Goal: Task Accomplishment & Management: Manage account settings

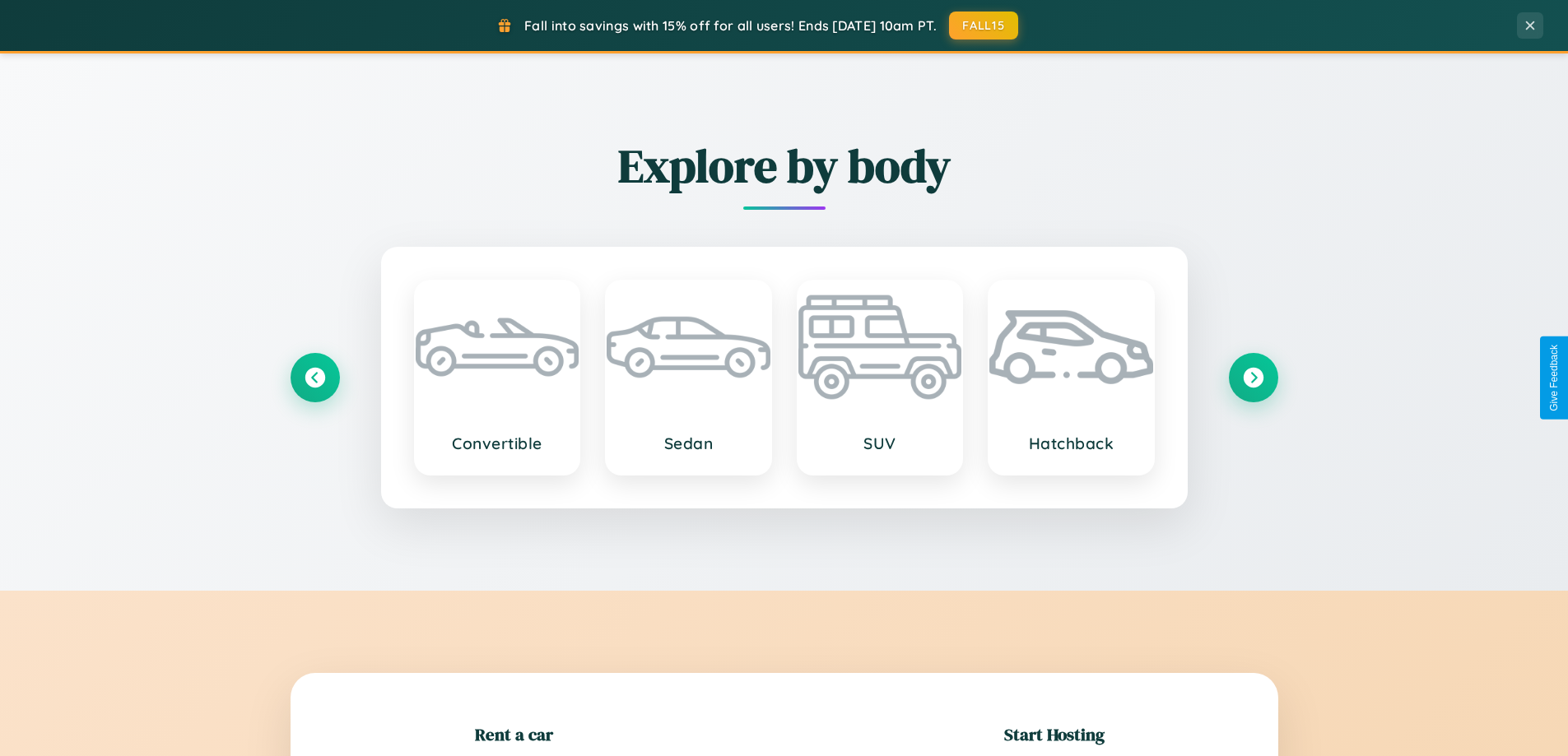
scroll to position [355, 0]
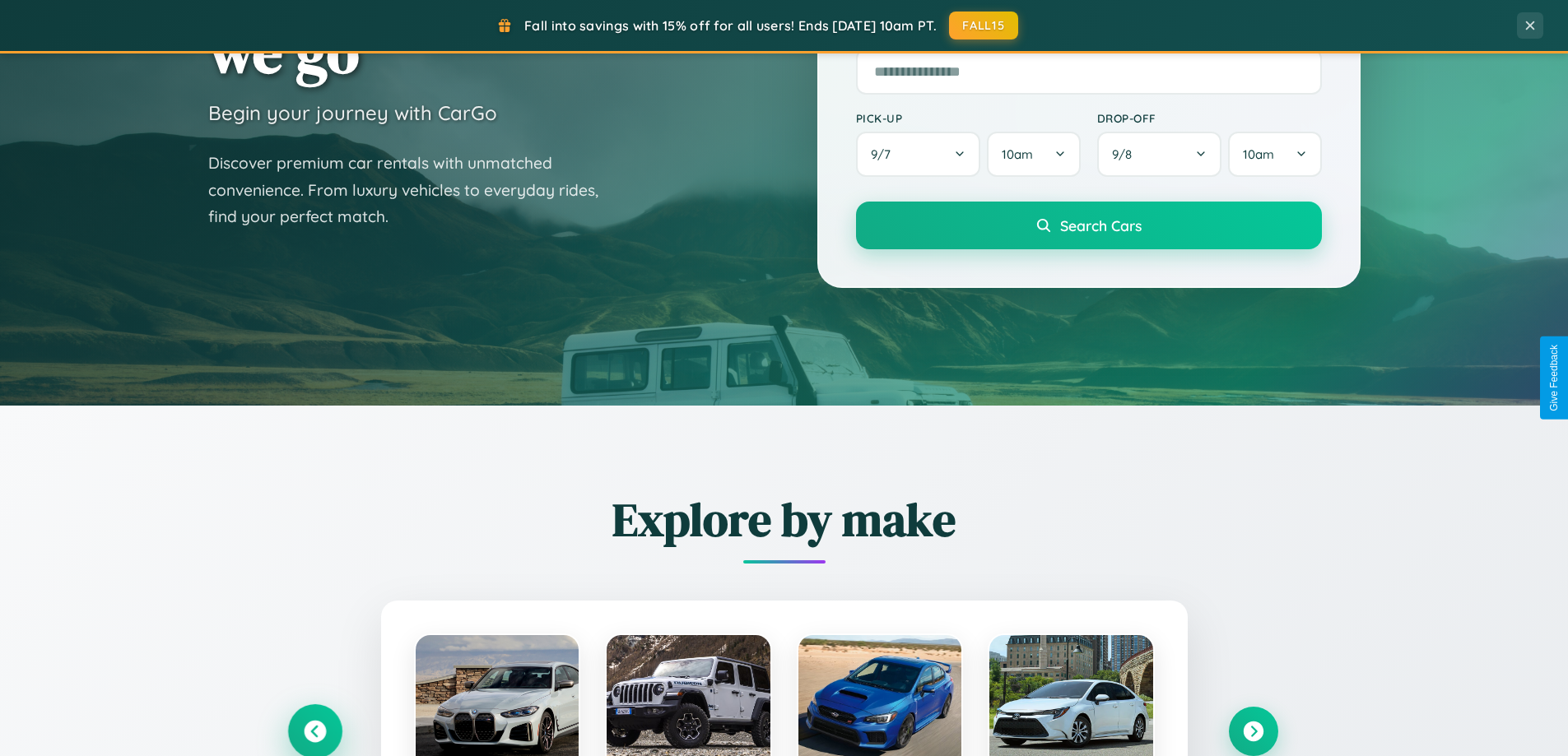
click at [314, 732] on icon at bounding box center [315, 732] width 22 height 22
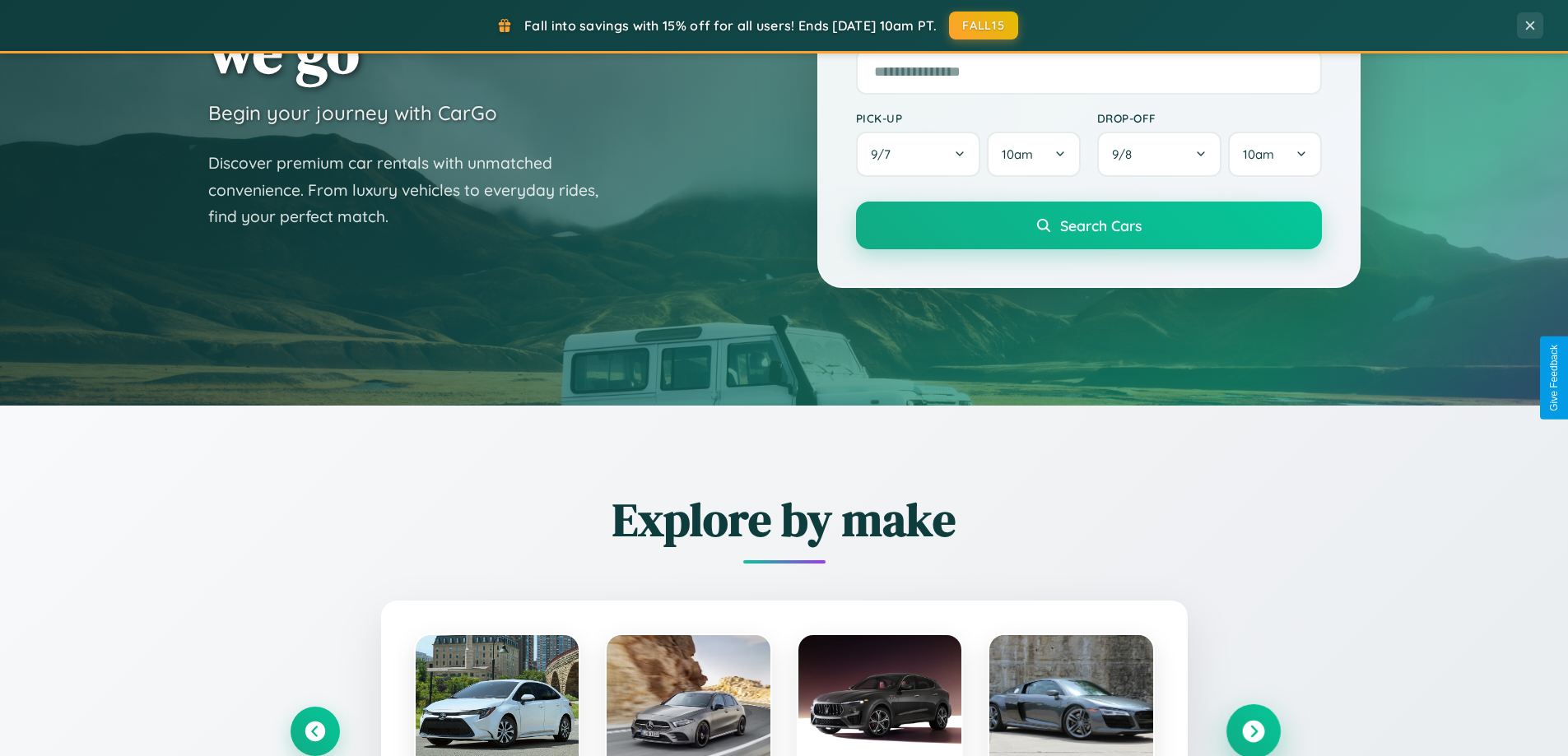
click at [1252, 732] on icon at bounding box center [1253, 732] width 22 height 22
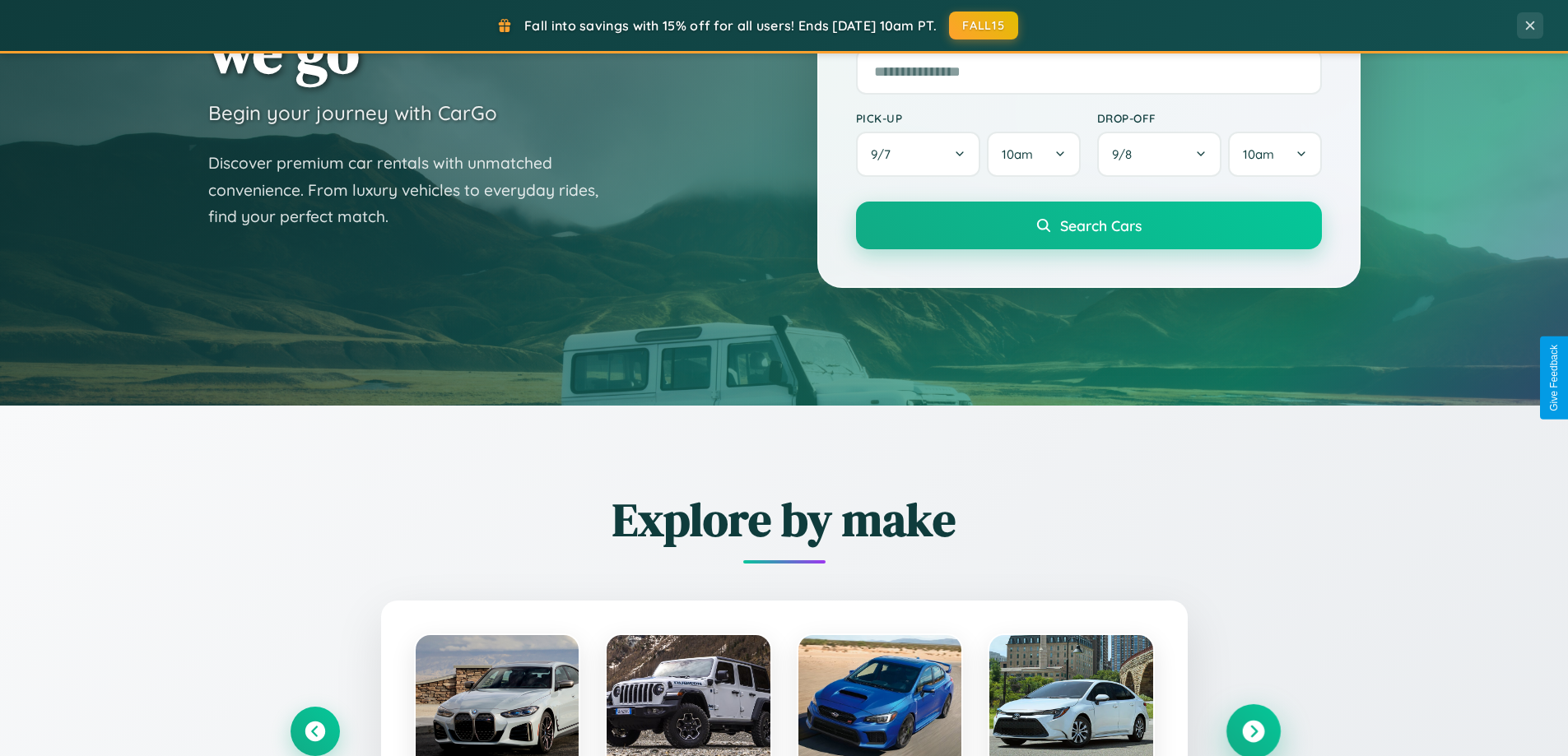
click at [1252, 730] on icon at bounding box center [1253, 732] width 22 height 22
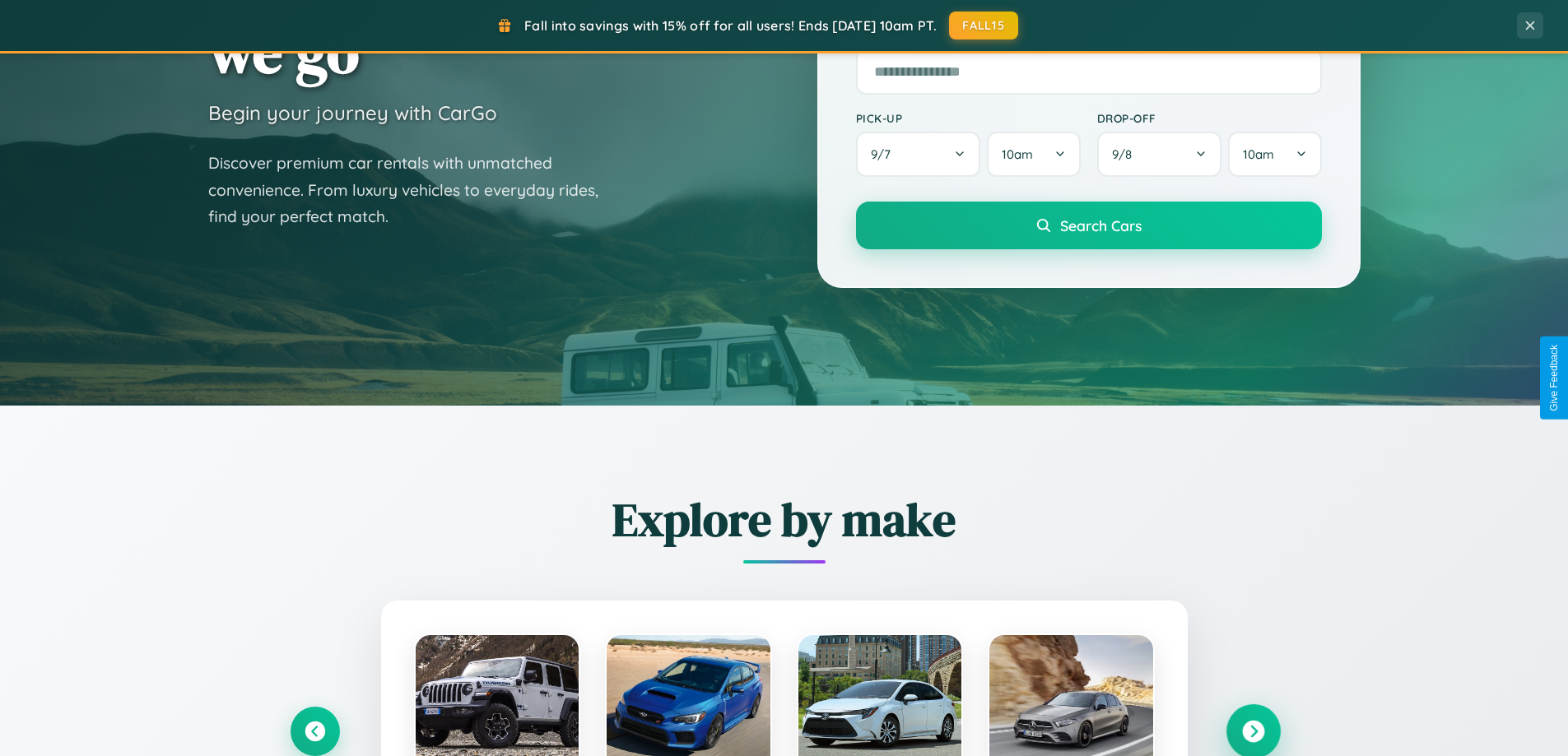
scroll to position [0, 0]
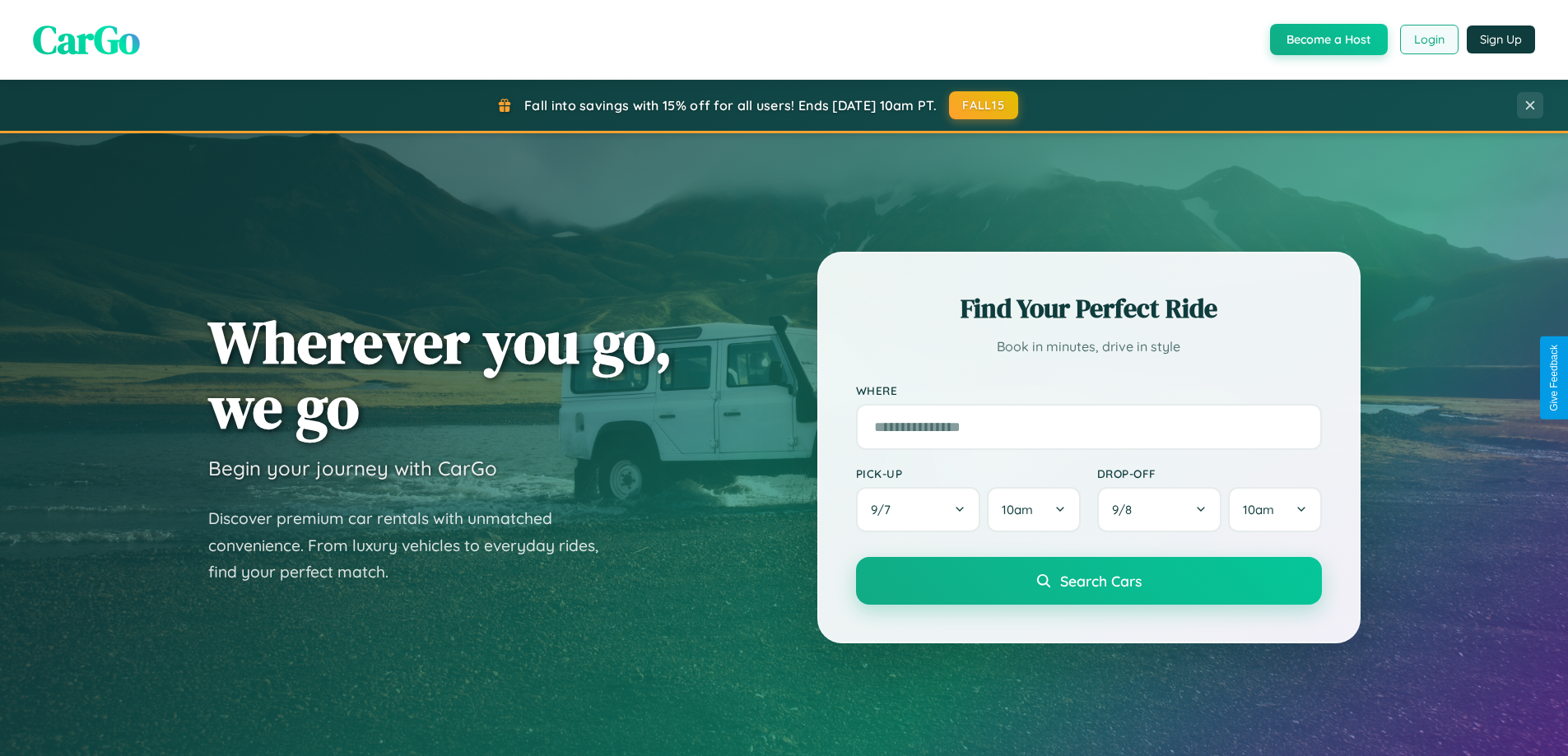
click at [1427, 39] on button "Login" at bounding box center [1428, 39] width 59 height 30
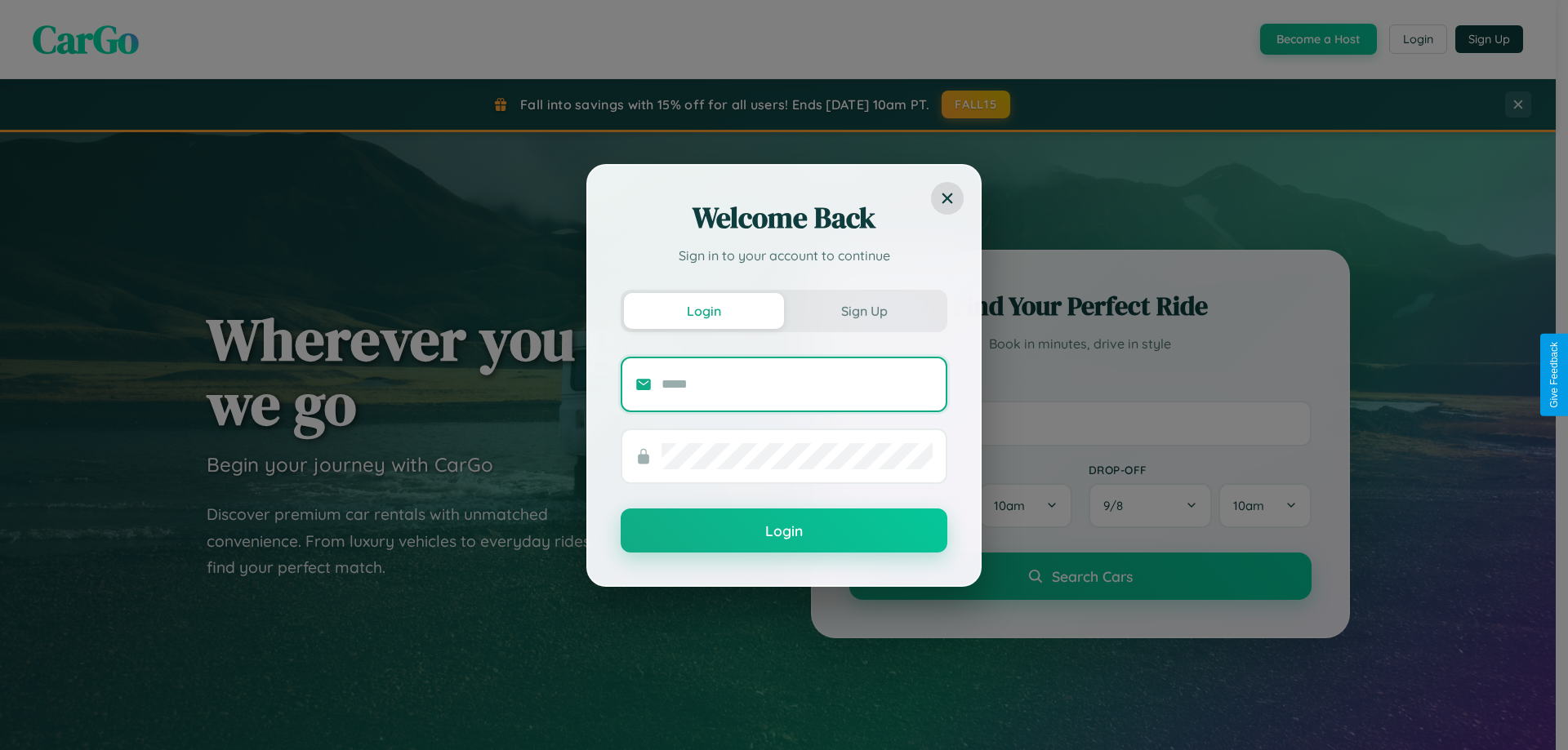
click at [797, 384] on input "text" at bounding box center [796, 385] width 271 height 26
type input "**********"
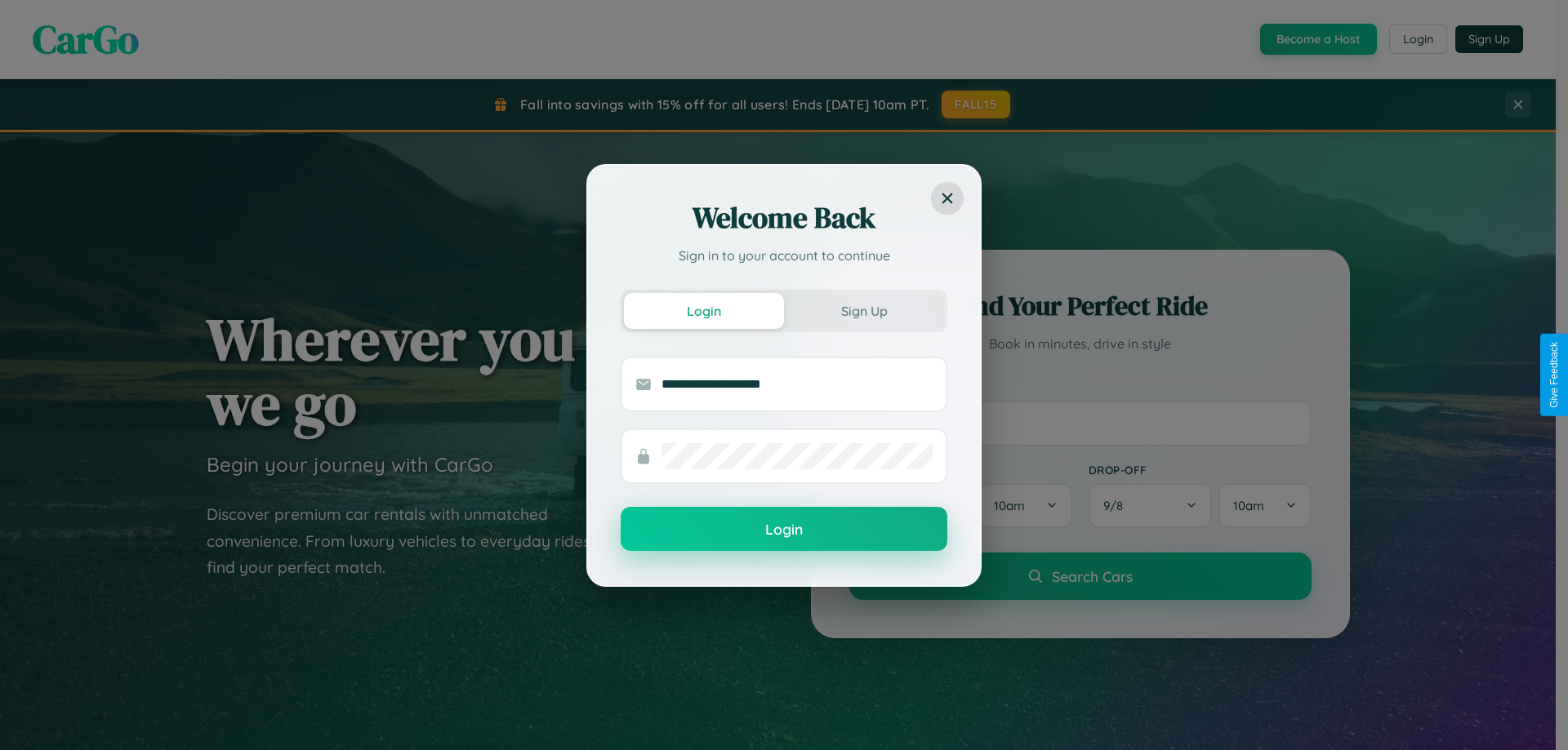
click at [784, 530] on button "Login" at bounding box center [784, 529] width 327 height 44
